Goal: Task Accomplishment & Management: Manage account settings

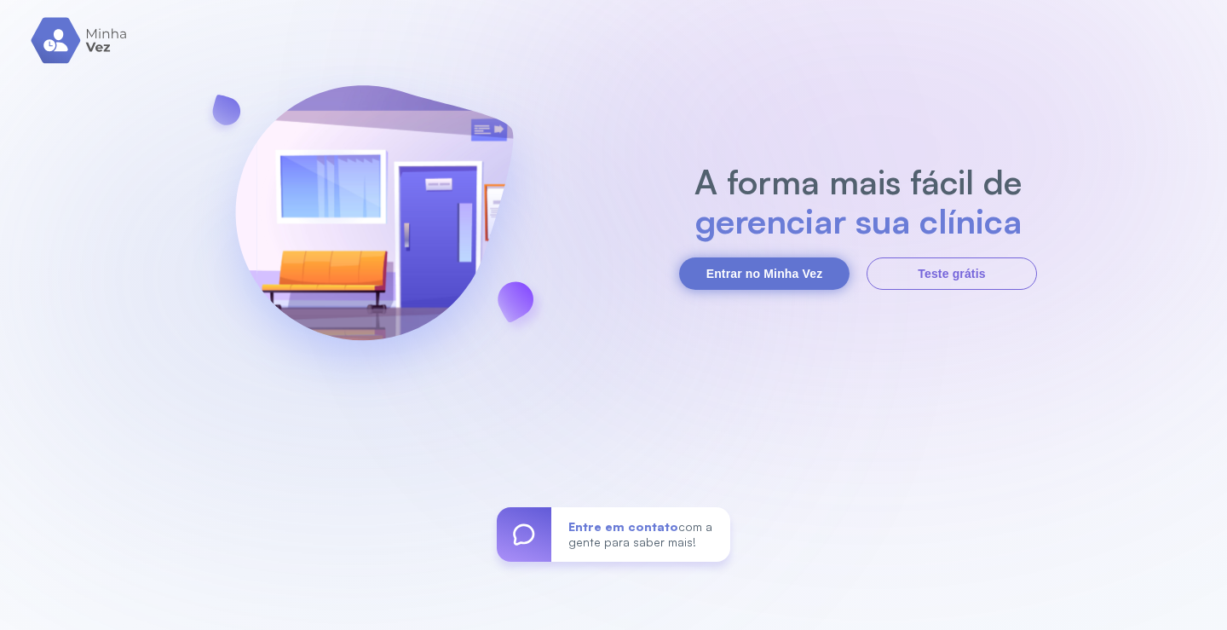
click at [752, 271] on button "Entrar no Minha Vez" at bounding box center [764, 273] width 170 height 32
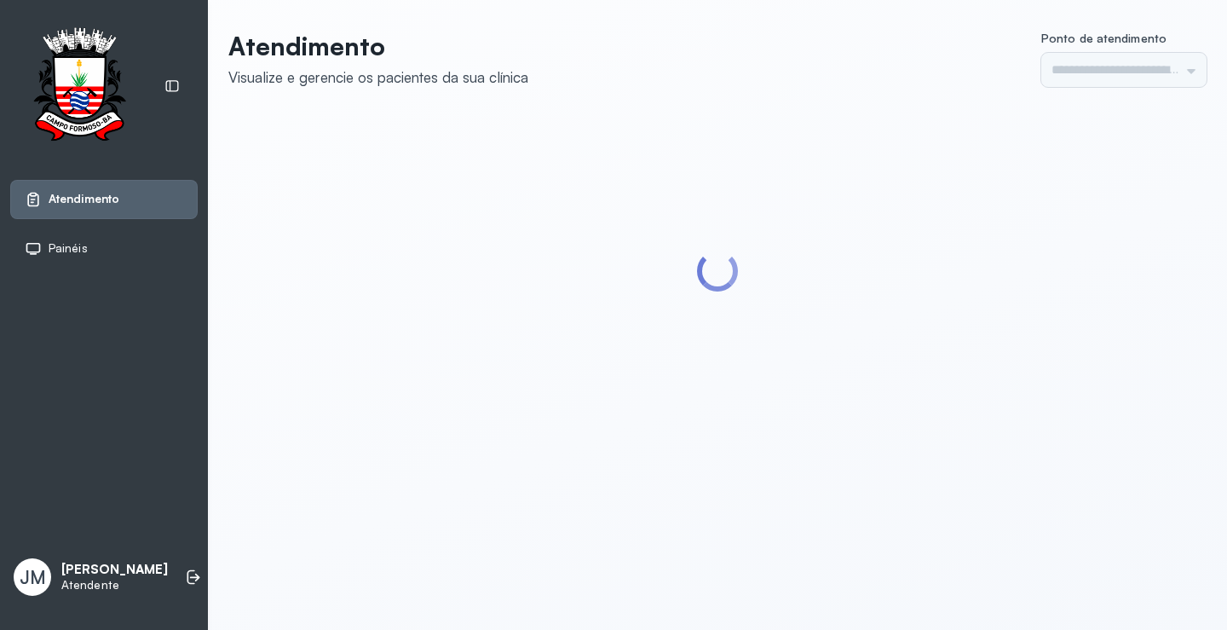
type input "*********"
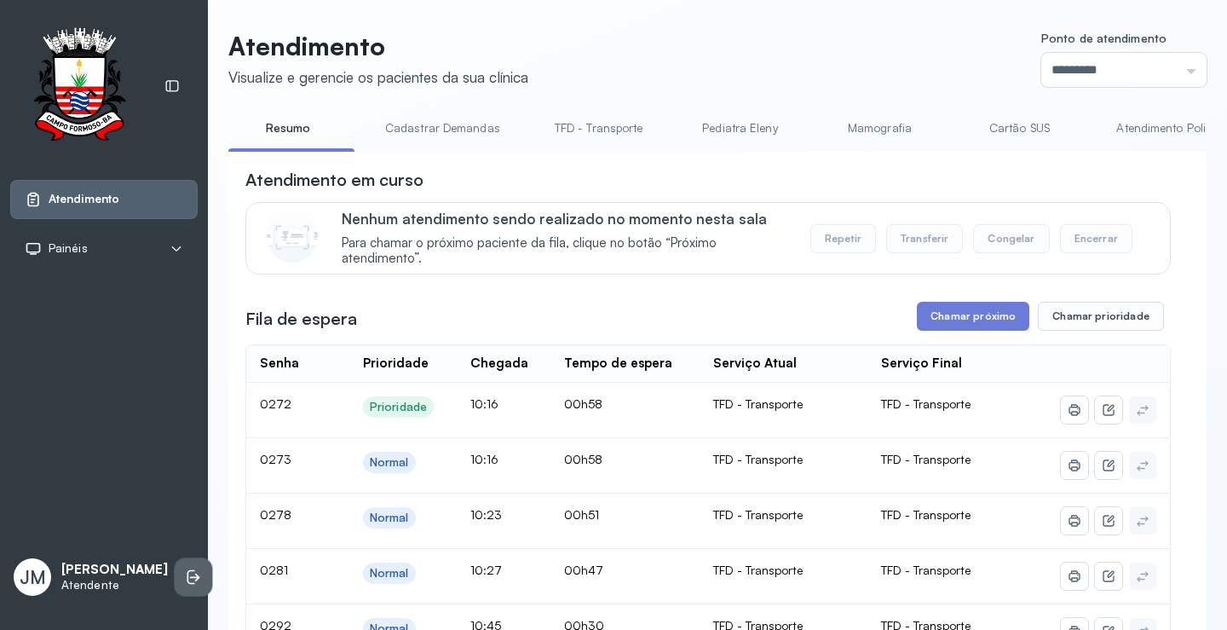
click at [185, 574] on icon at bounding box center [193, 577] width 17 height 17
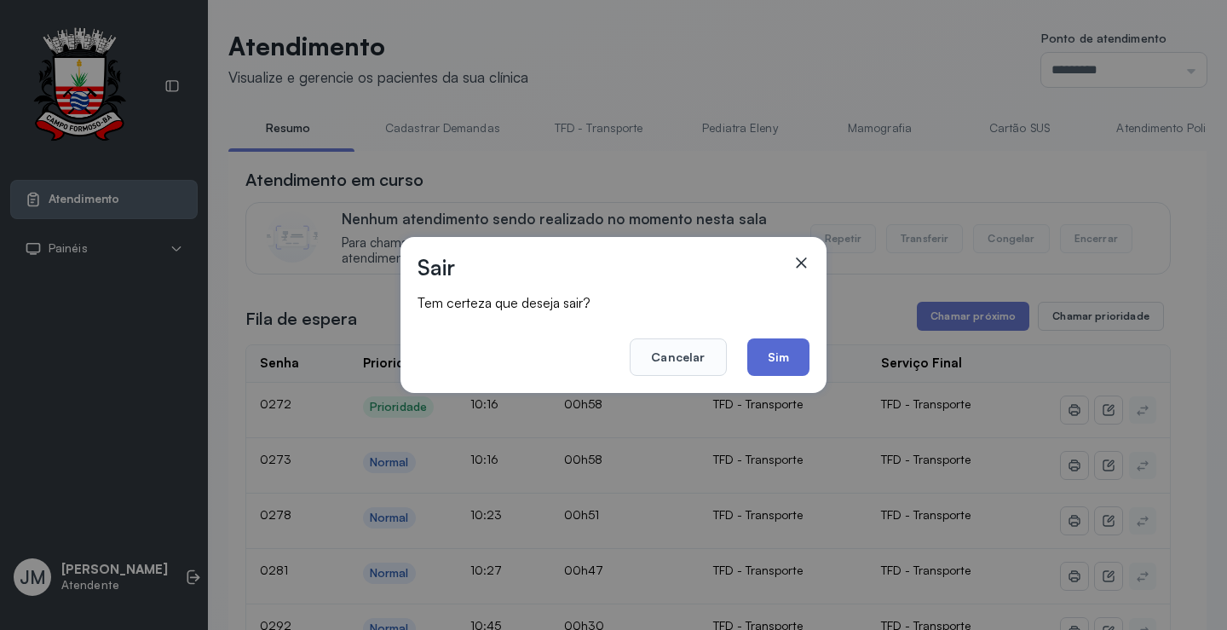
click at [780, 364] on button "Sim" at bounding box center [779, 357] width 62 height 38
